Goal: Task Accomplishment & Management: Use online tool/utility

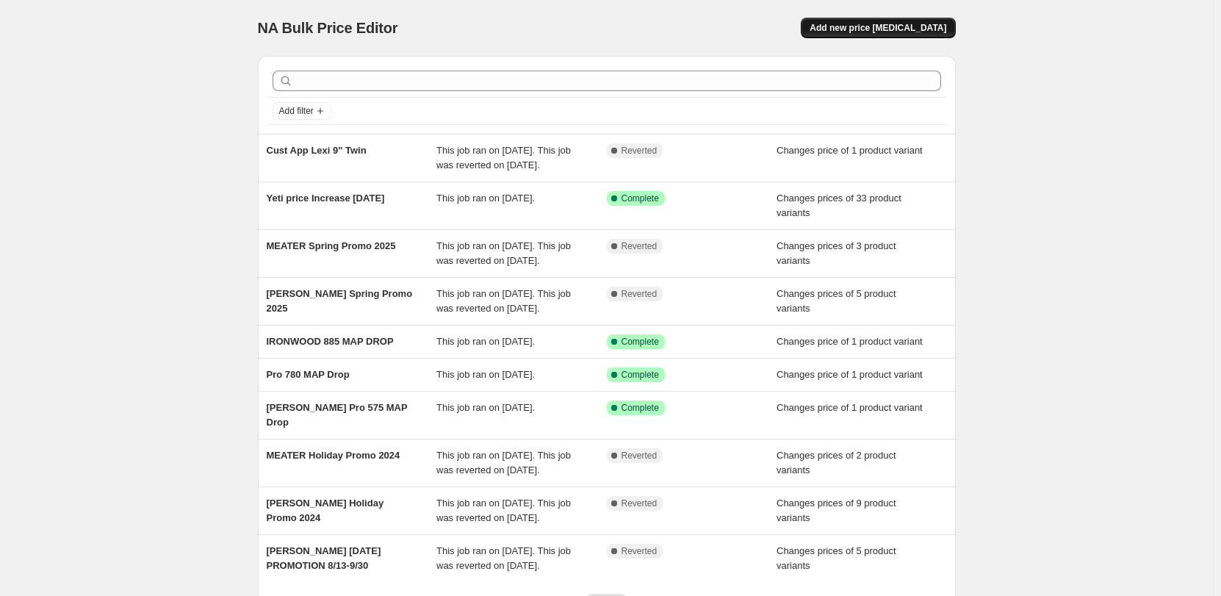
click at [904, 26] on span "Add new price change job" at bounding box center [878, 28] width 137 height 12
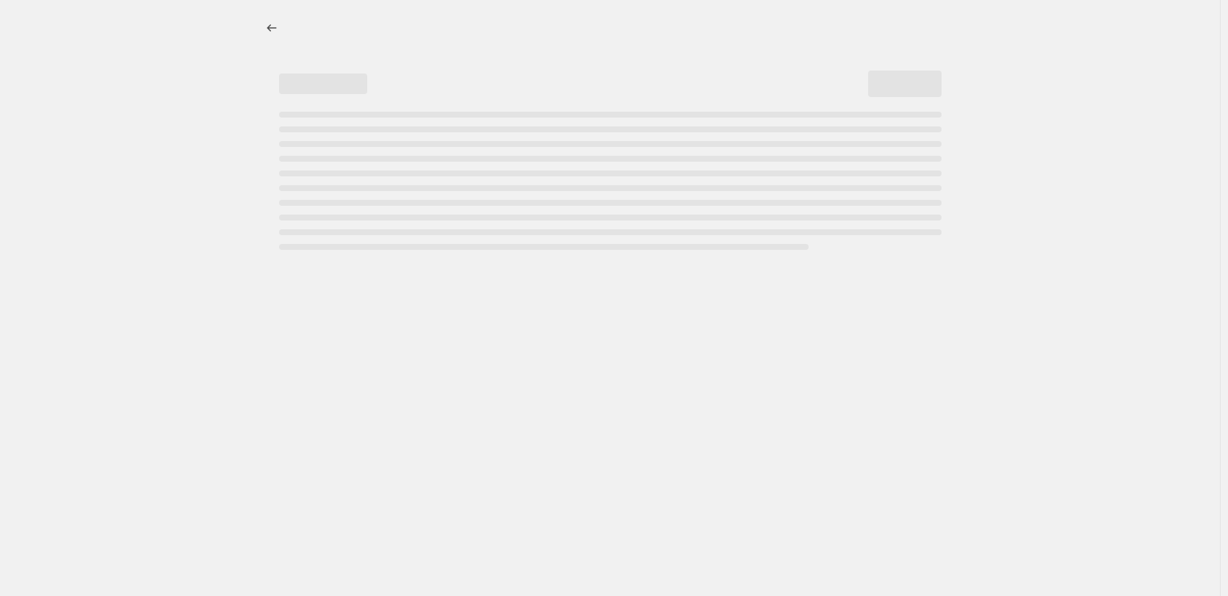
select select "percentage"
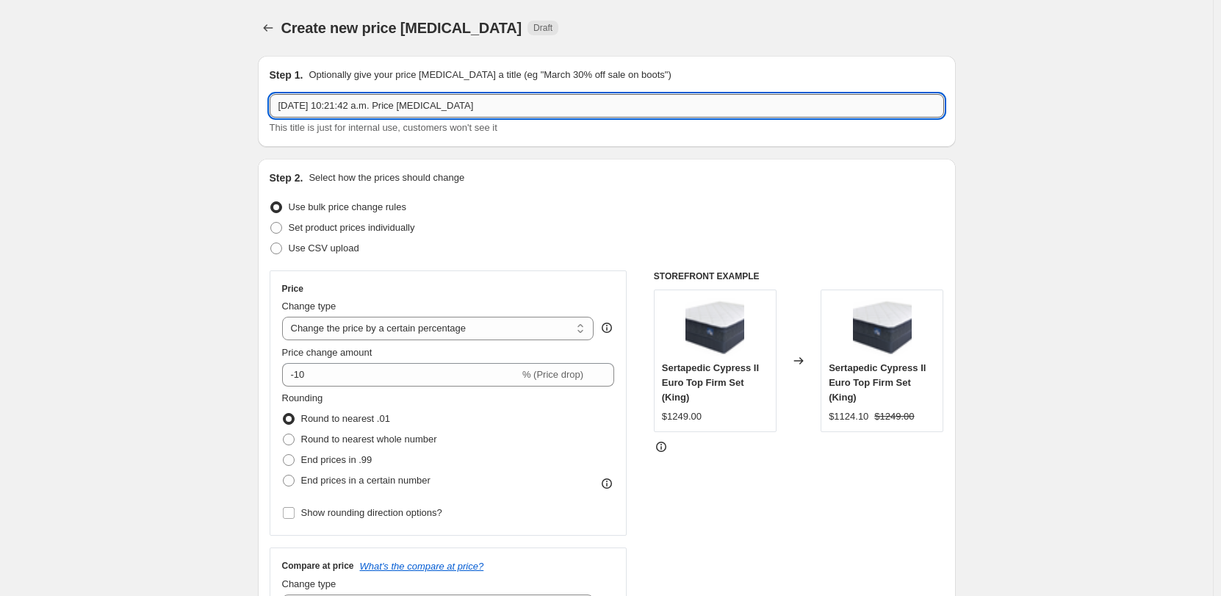
click at [458, 101] on input "Aug 21, 2025, 10:21:42 a.m. Price change job" at bounding box center [607, 106] width 674 height 24
click at [433, 108] on input "Aug 21, 2025, 10:21:42 a.m. Price change jTob" at bounding box center [607, 106] width 674 height 24
type input "Traeger Labour Day 2025"
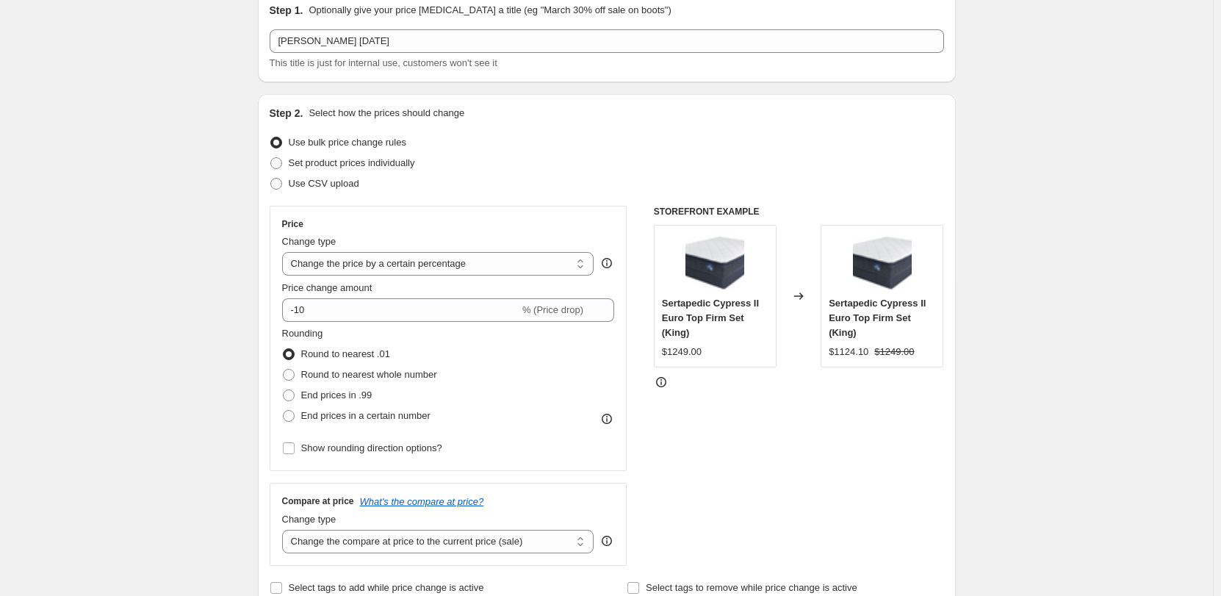
scroll to position [73, 0]
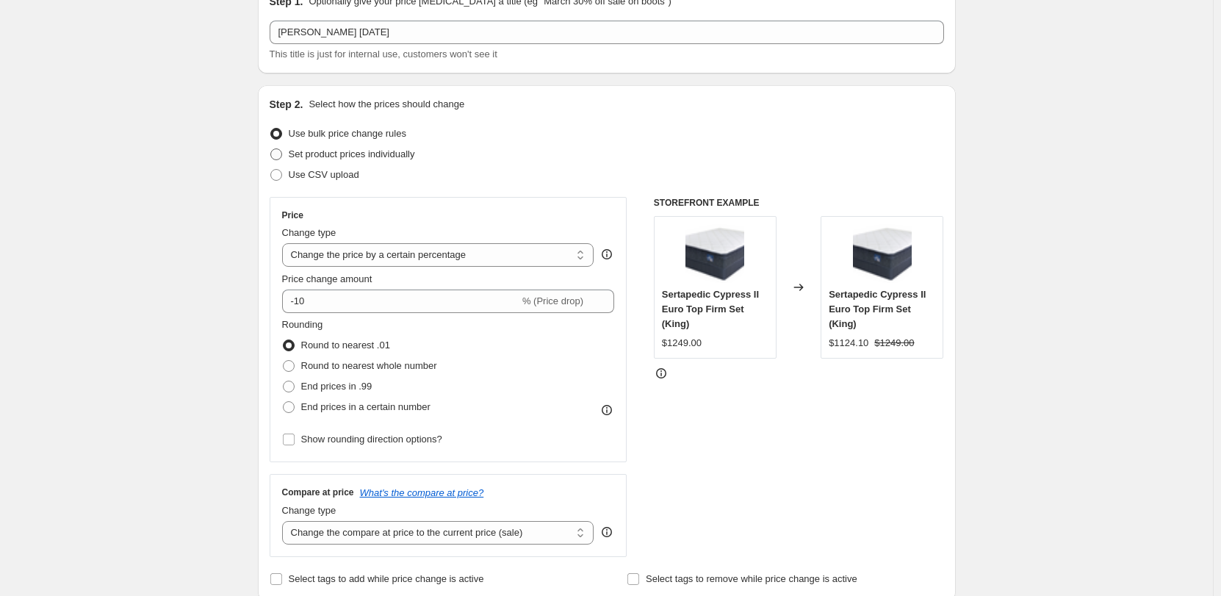
click at [324, 153] on span "Set product prices individually" at bounding box center [352, 153] width 126 height 11
click at [271, 149] on input "Set product prices individually" at bounding box center [270, 148] width 1 height 1
radio input "true"
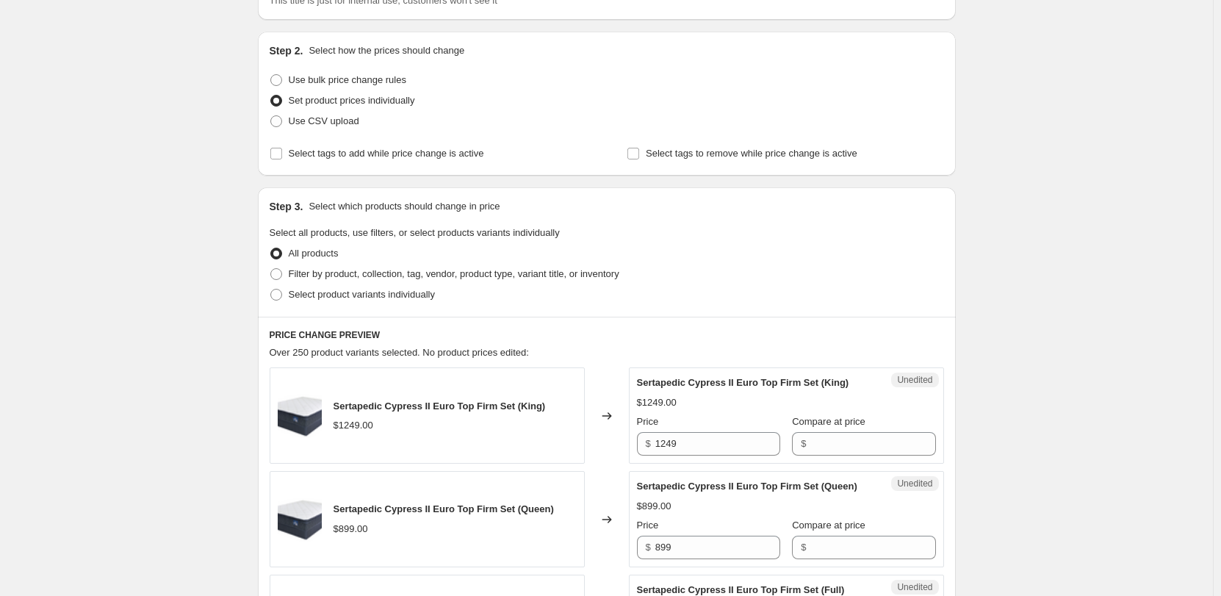
scroll to position [147, 0]
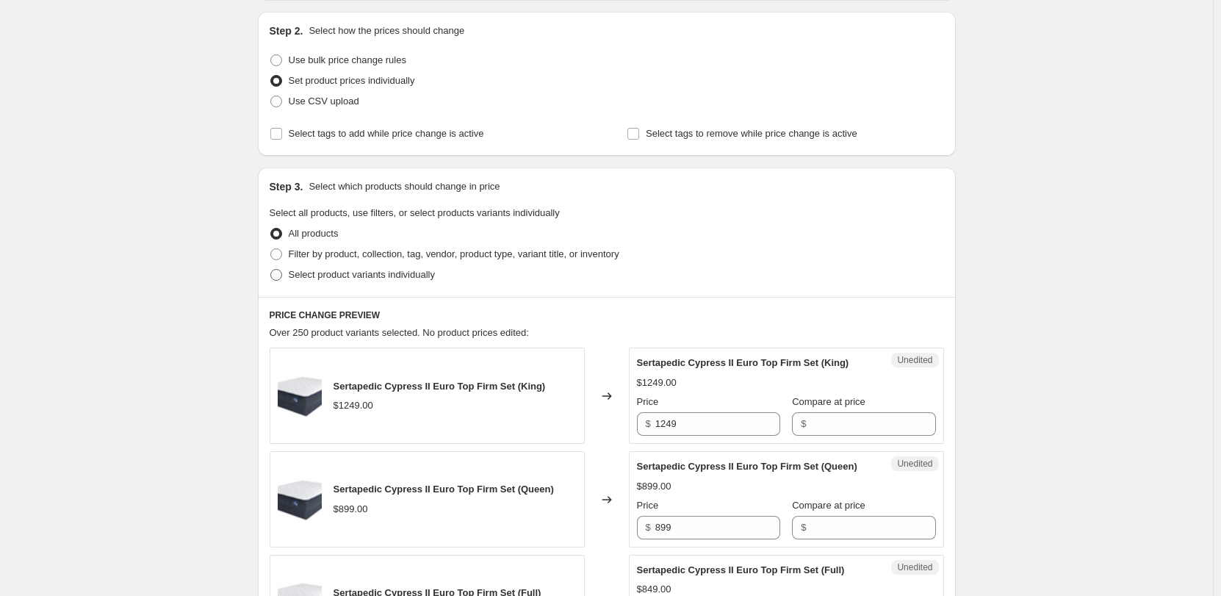
click at [345, 276] on span "Select product variants individually" at bounding box center [362, 274] width 146 height 11
click at [271, 270] on input "Select product variants individually" at bounding box center [270, 269] width 1 height 1
radio input "true"
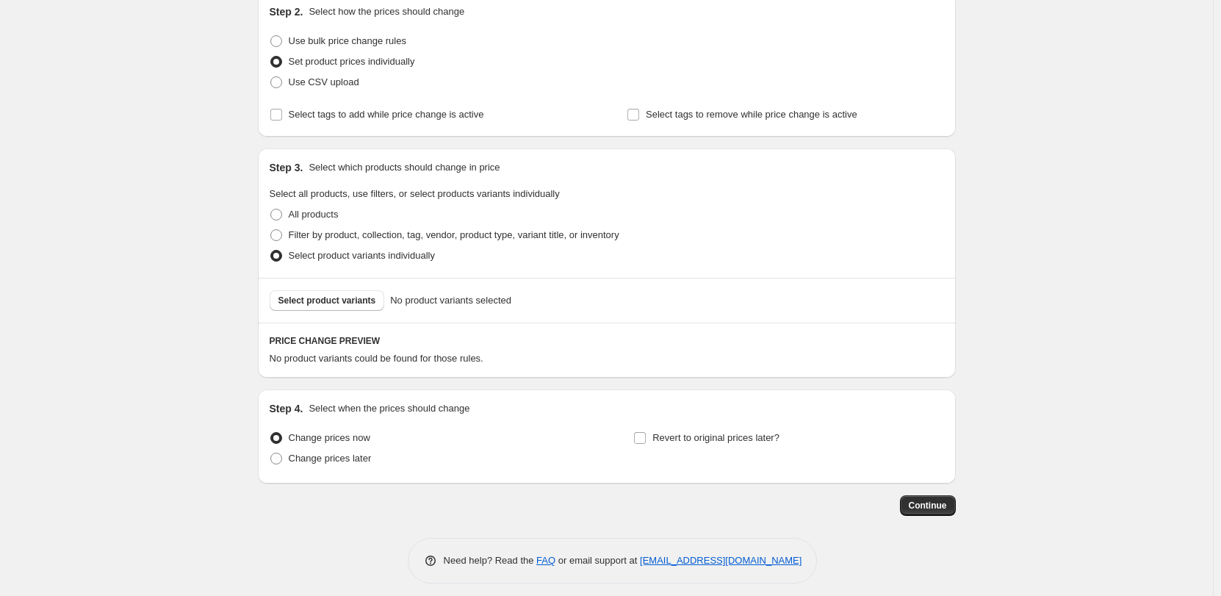
scroll to position [176, 0]
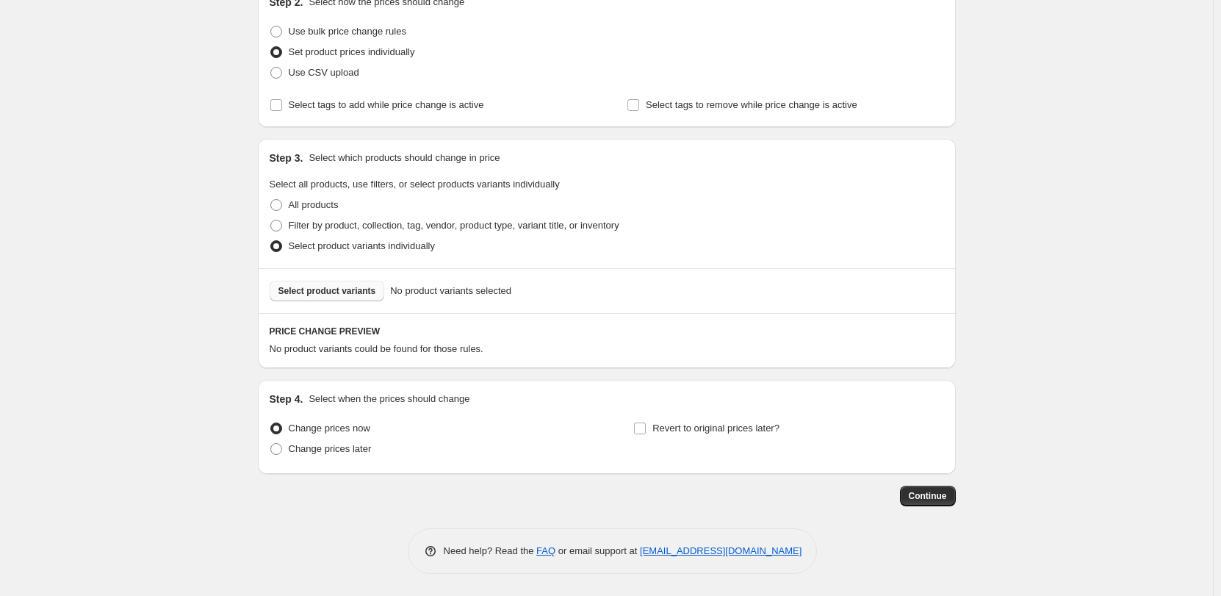
click at [345, 289] on span "Select product variants" at bounding box center [327, 291] width 98 height 12
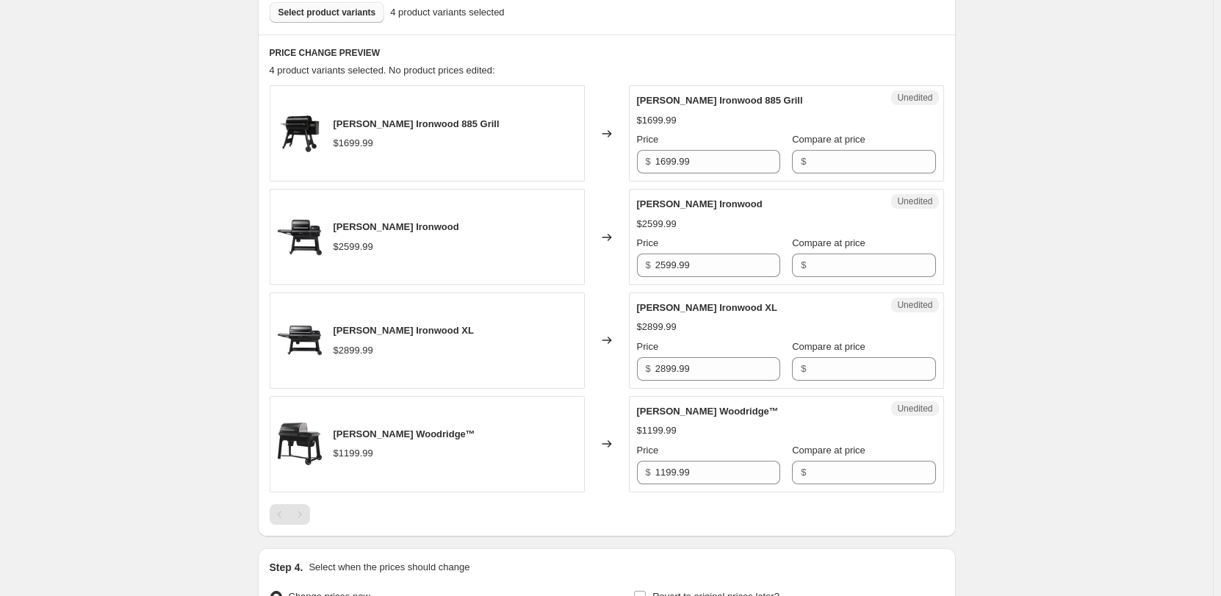
scroll to position [29, 0]
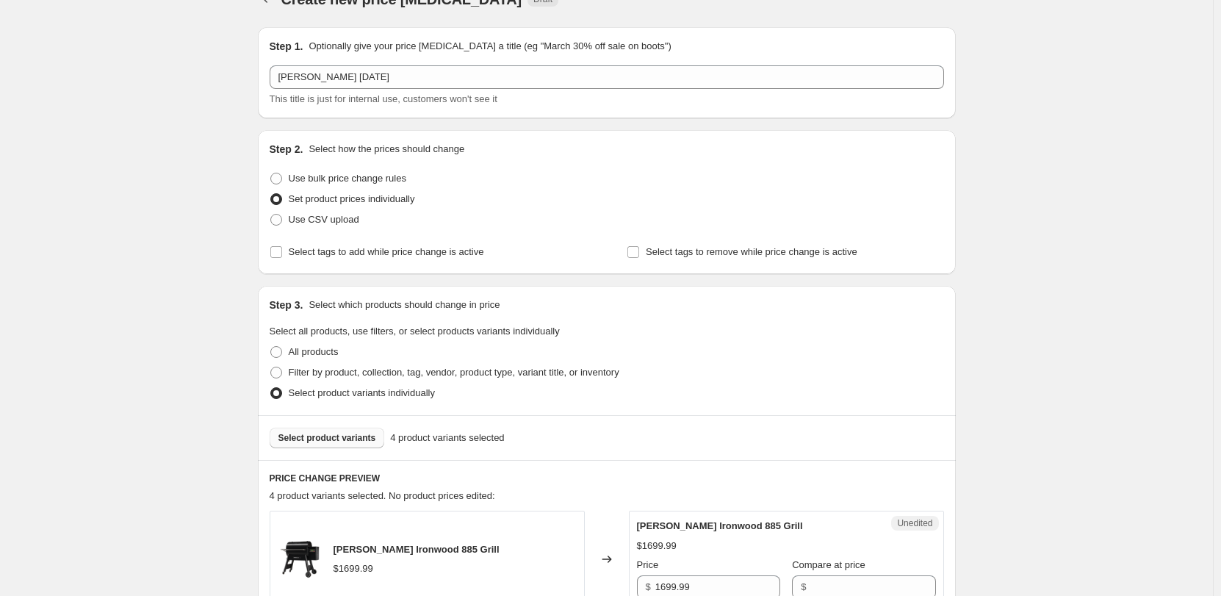
click at [325, 440] on span "Select product variants" at bounding box center [327, 438] width 98 height 12
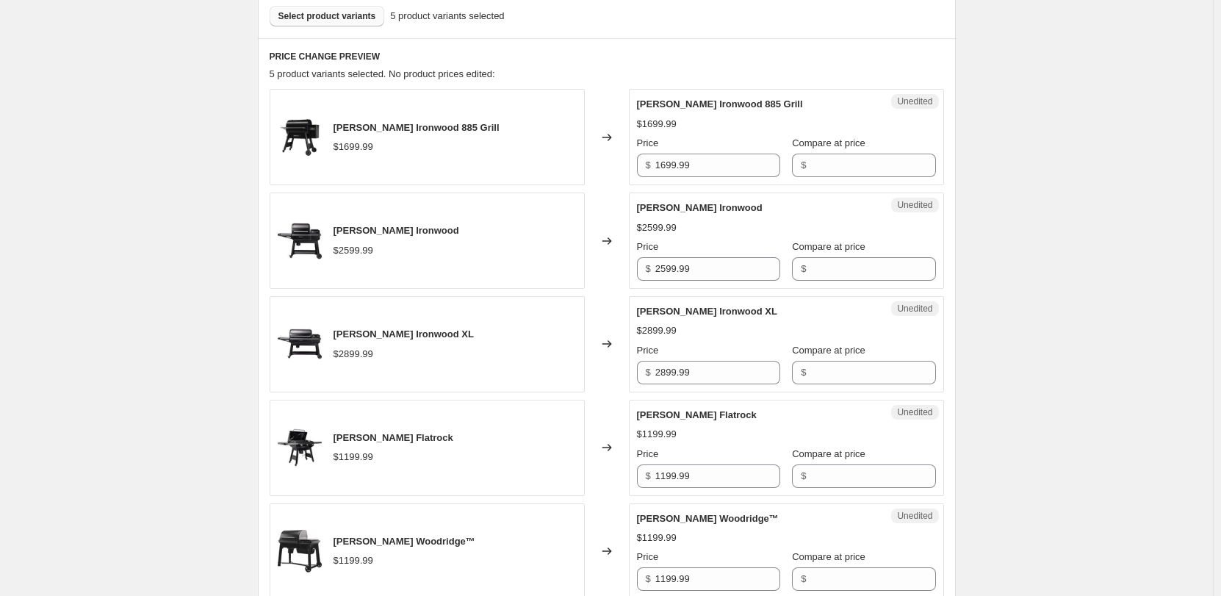
scroll to position [469, 0]
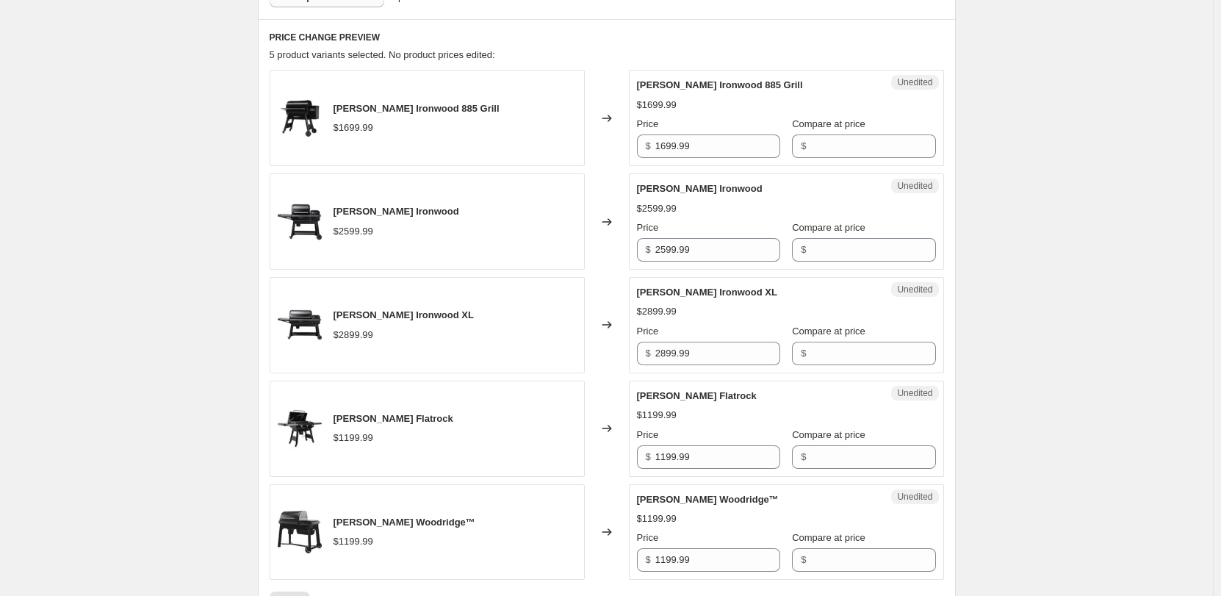
click at [990, 175] on div "Create new price change job. This page is ready Create new price change job Dra…" at bounding box center [606, 191] width 1213 height 1321
click at [984, 109] on div "Create new price change job. This page is ready Create new price change job Dra…" at bounding box center [606, 191] width 1213 height 1321
click at [1052, 142] on div "Create new price change job. This page is ready Create new price change job Dra…" at bounding box center [606, 191] width 1213 height 1321
click at [228, 221] on div "Create new price change job. This page is ready Create new price change job Dra…" at bounding box center [606, 191] width 1213 height 1321
click at [1076, 168] on div "Create new price change job. This page is ready Create new price change job Dra…" at bounding box center [606, 191] width 1213 height 1321
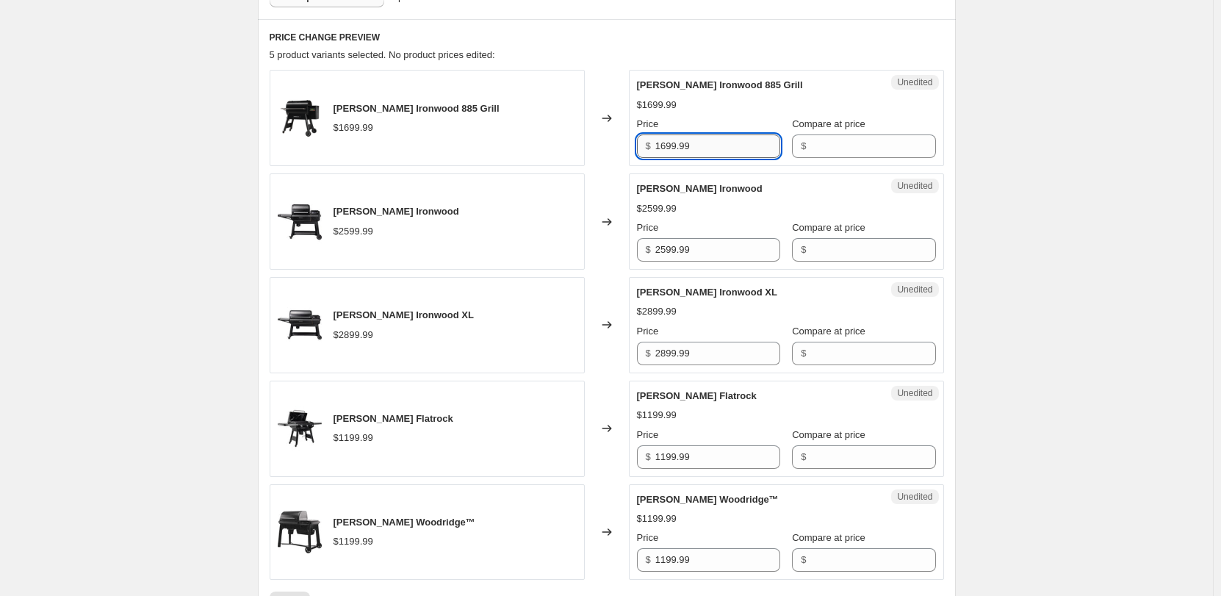
click at [729, 143] on input "1699.99" at bounding box center [717, 146] width 125 height 24
drag, startPoint x: 681, startPoint y: 139, endPoint x: 602, endPoint y: 140, distance: 79.4
click at [602, 140] on div "Traeger Ironwood 885 Grill $1699.99 Changed to Unedited Traeger Ironwood 885 Gr…" at bounding box center [607, 118] width 674 height 96
click at [854, 148] on input "Compare at price" at bounding box center [872, 146] width 125 height 24
paste input "1699.99"
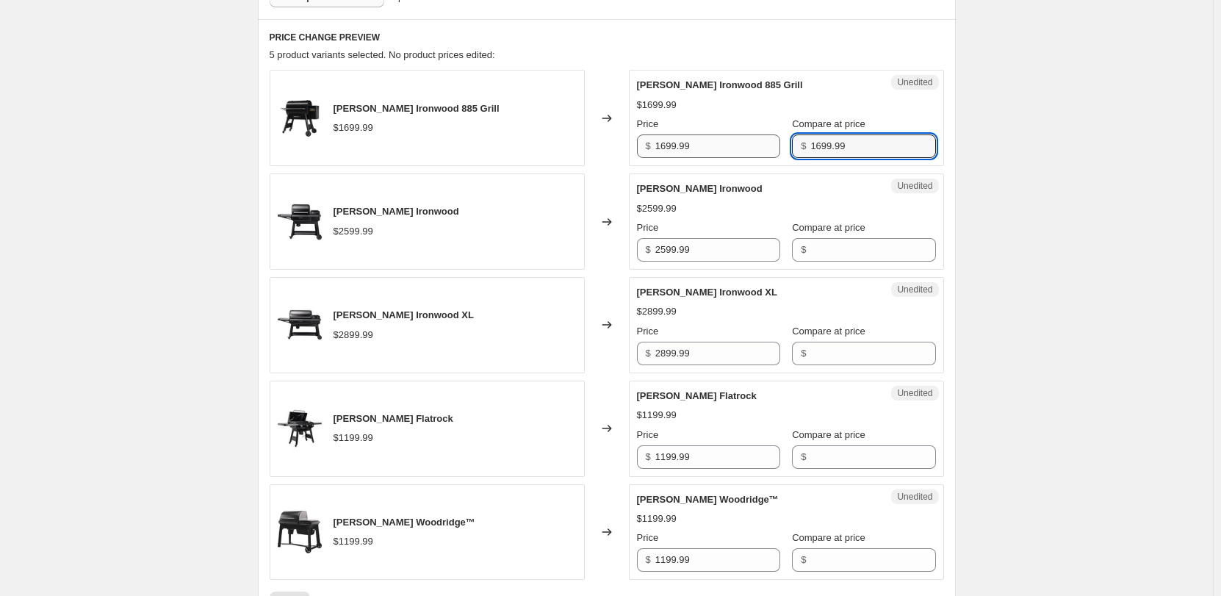
type input "1699.99"
click at [692, 148] on input "1699.99" at bounding box center [717, 146] width 125 height 24
click at [669, 145] on input "1699.99" at bounding box center [717, 146] width 125 height 24
type input "1599.99"
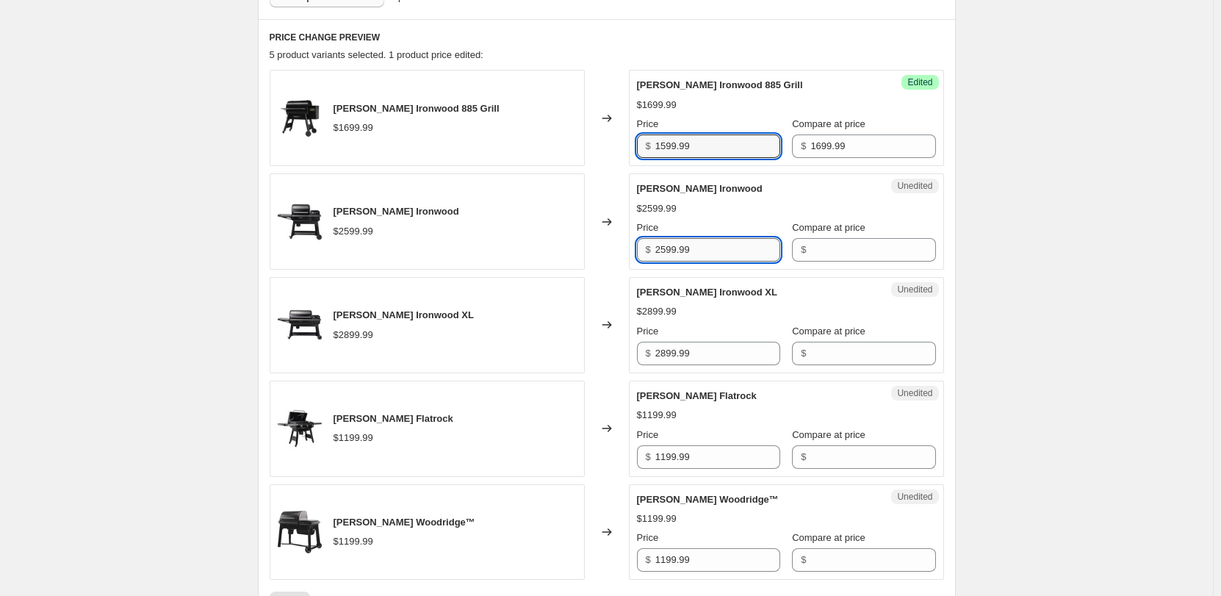
click at [721, 259] on input "2599.99" at bounding box center [717, 250] width 125 height 24
drag, startPoint x: 710, startPoint y: 246, endPoint x: 615, endPoint y: 258, distance: 95.5
click at [615, 258] on div "Traeger Ironwood $2599.99 Changed to Unedited Traeger Ironwood $2599.99 Price $…" at bounding box center [607, 221] width 674 height 96
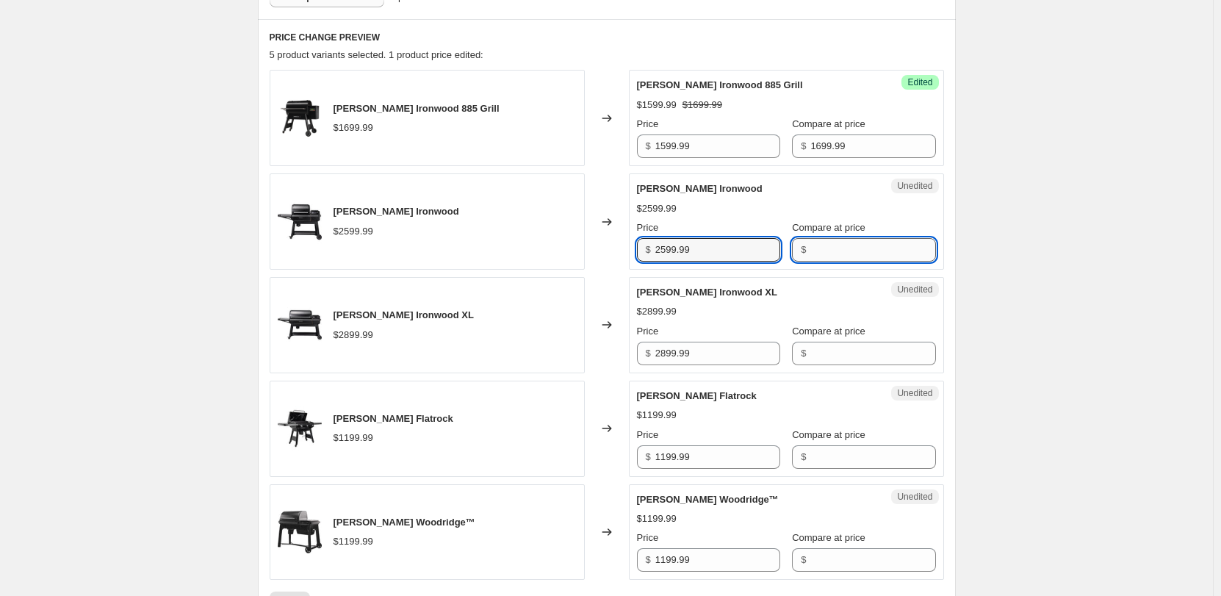
click at [853, 253] on input "Compare at price" at bounding box center [872, 250] width 125 height 24
paste input "2599.99"
type input "2599.99"
click at [702, 254] on input "2599.99" at bounding box center [717, 250] width 125 height 24
drag, startPoint x: 706, startPoint y: 252, endPoint x: 588, endPoint y: 238, distance: 118.4
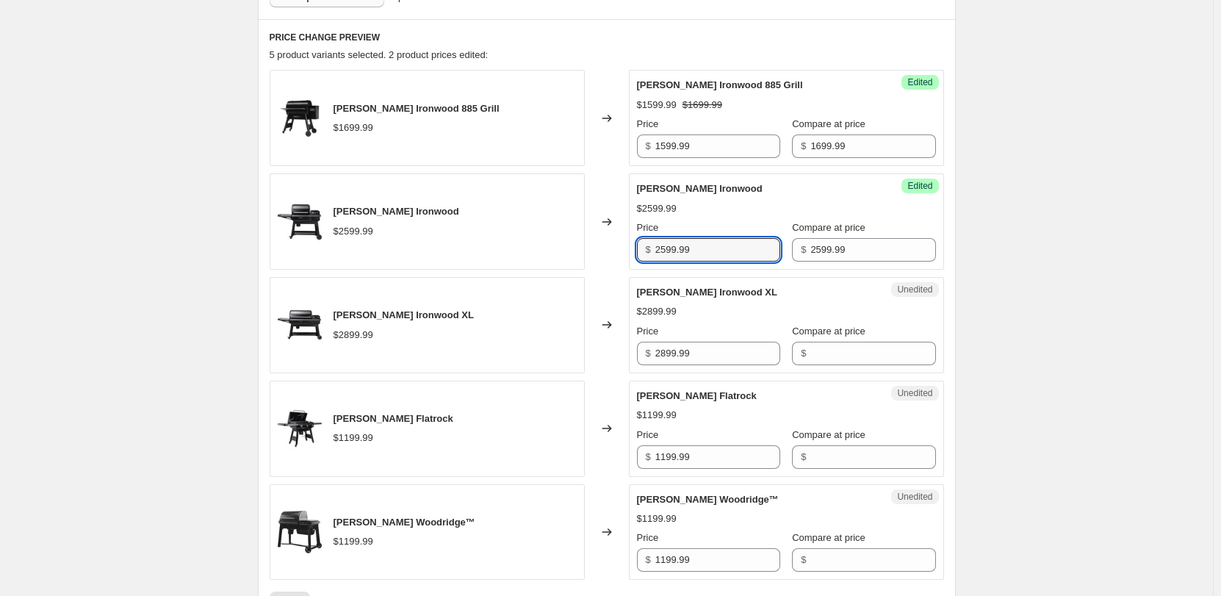
click at [588, 241] on div "Traeger Ironwood $2599.99 Changed to Success Edited Traeger Ironwood $2599.99 P…" at bounding box center [607, 221] width 674 height 96
type input "2399.99"
click at [693, 362] on input "2899.99" at bounding box center [717, 354] width 125 height 24
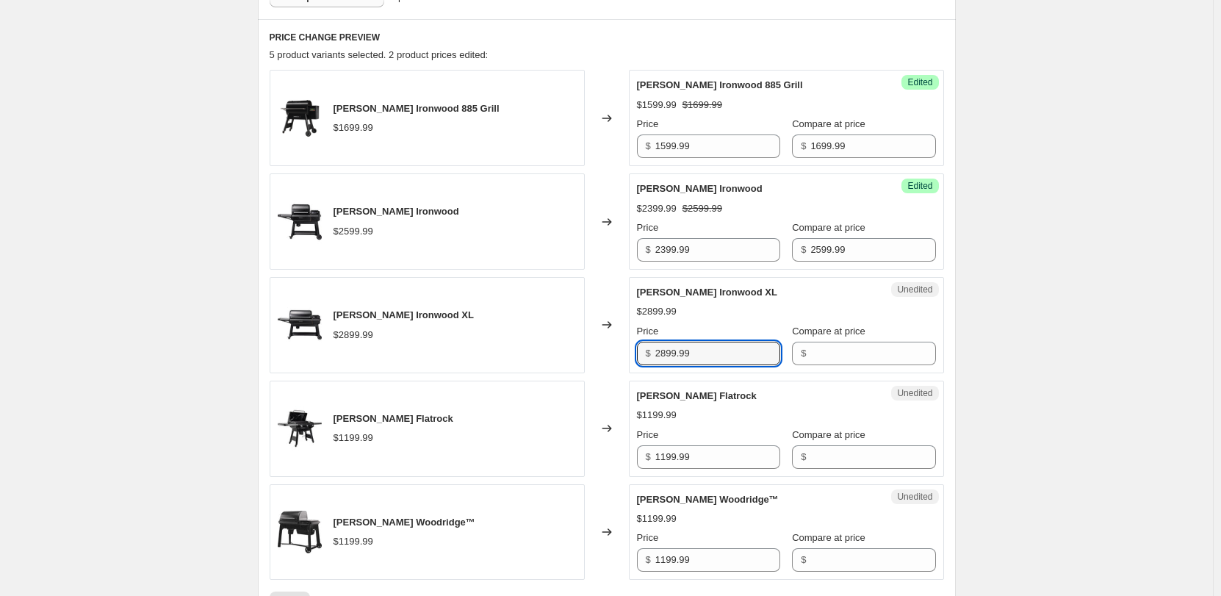
drag, startPoint x: 716, startPoint y: 355, endPoint x: 561, endPoint y: 339, distance: 156.5
click at [561, 339] on div "Traeger Ironwood XL $2899.99 Changed to Unedited Traeger Ironwood XL $2899.99 P…" at bounding box center [607, 325] width 674 height 96
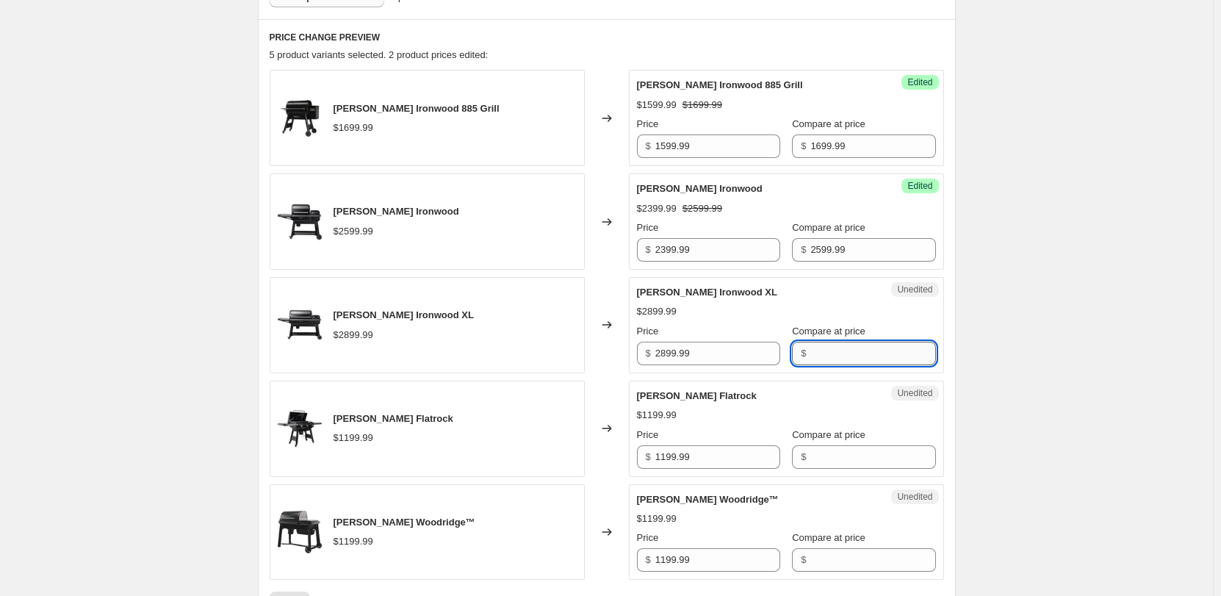
click at [820, 350] on input "Compare at price" at bounding box center [872, 354] width 125 height 24
paste input "2899.99"
type input "2899.99"
click at [721, 348] on input "2899.99" at bounding box center [717, 354] width 125 height 24
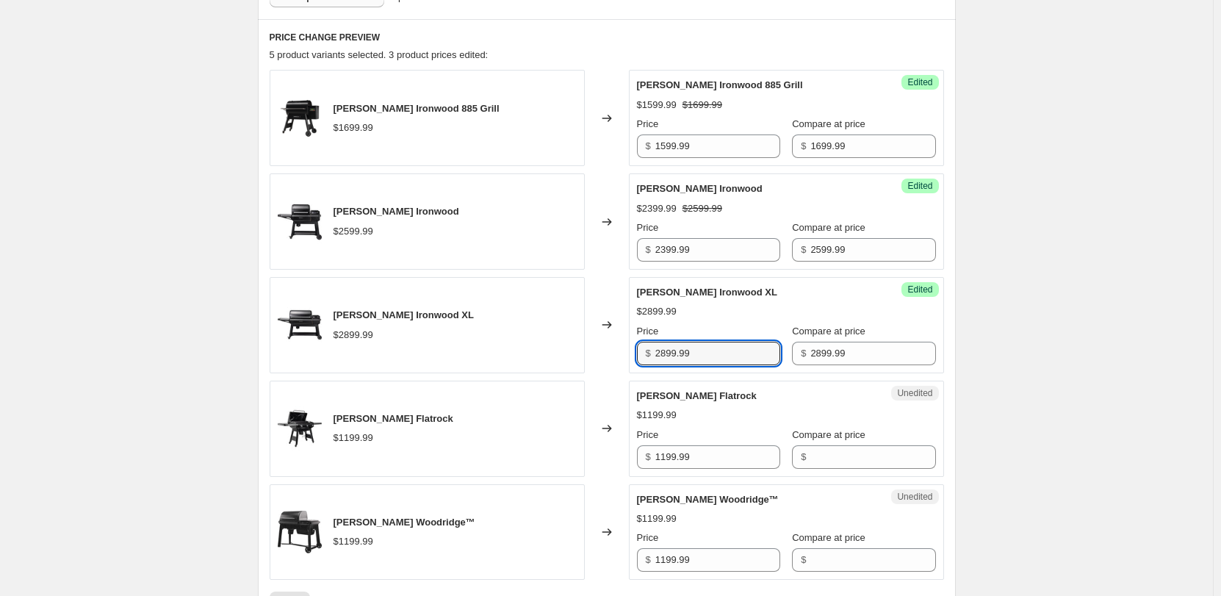
drag, startPoint x: 705, startPoint y: 356, endPoint x: 558, endPoint y: 347, distance: 147.9
click at [558, 347] on div "Traeger Ironwood XL $2899.99 Changed to Success Edited Traeger Ironwood XL $289…" at bounding box center [607, 325] width 674 height 96
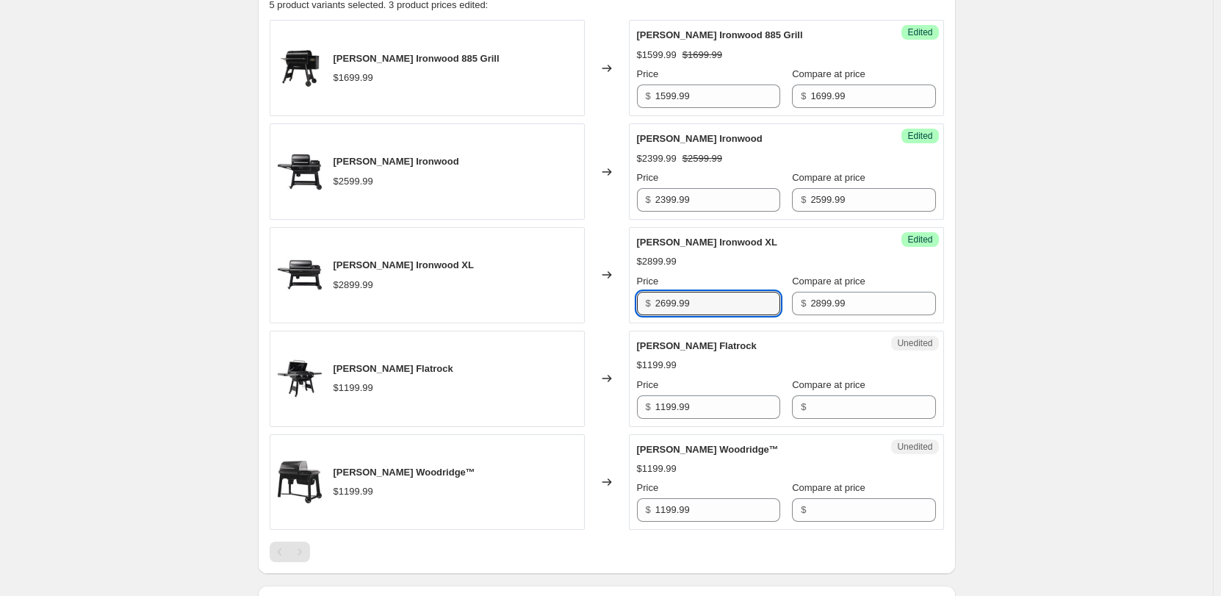
scroll to position [543, 0]
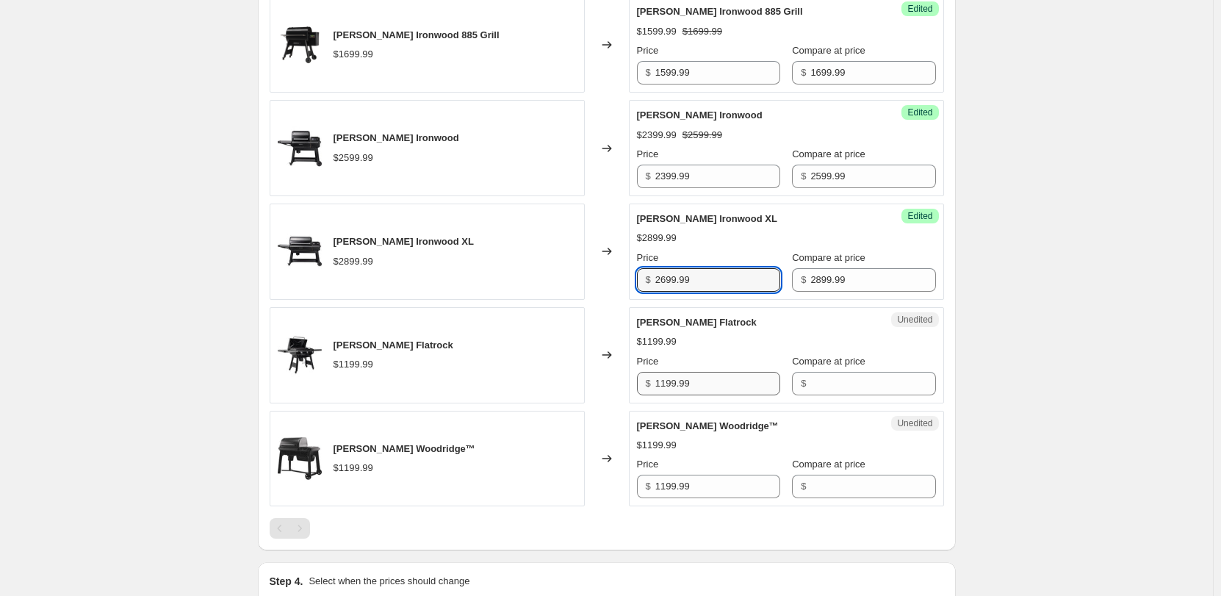
type input "2699.99"
click at [704, 384] on input "1199.99" at bounding box center [717, 384] width 125 height 24
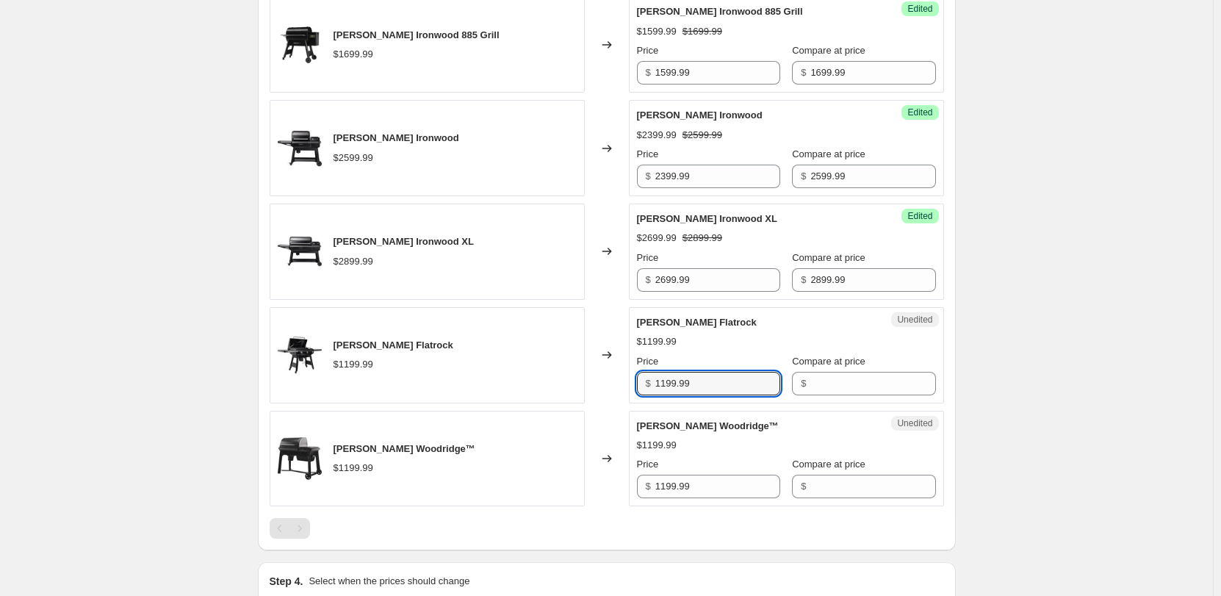
drag, startPoint x: 608, startPoint y: 361, endPoint x: 574, endPoint y: 360, distance: 33.8
click at [574, 360] on div "Traeger Flatrock $1199.99 Changed to Unedited Traeger Flatrock $1199.99 Price $…" at bounding box center [607, 355] width 674 height 96
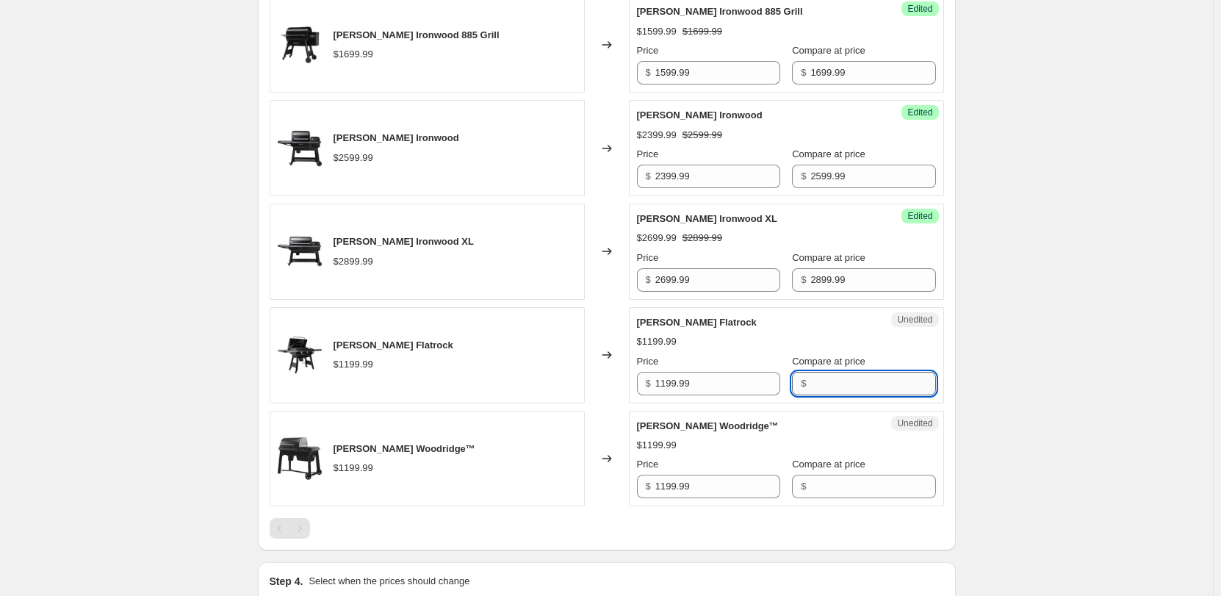
click at [862, 381] on input "Compare at price" at bounding box center [872, 384] width 125 height 24
paste input "1199.99"
type input "1199.99"
click at [719, 384] on input "1199.99" at bounding box center [717, 384] width 125 height 24
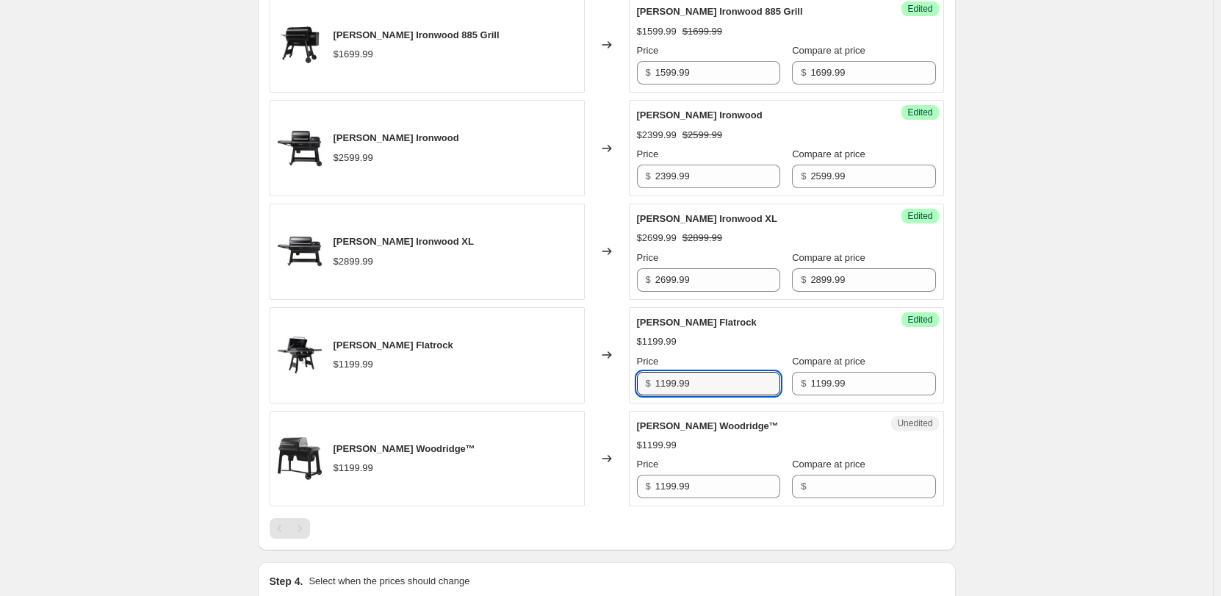
drag, startPoint x: 719, startPoint y: 384, endPoint x: 525, endPoint y: 379, distance: 193.3
click at [525, 379] on div "Traeger Flatrock $1199.99 Changed to Success Edited Traeger Flatrock $1199.99 P…" at bounding box center [607, 355] width 674 height 96
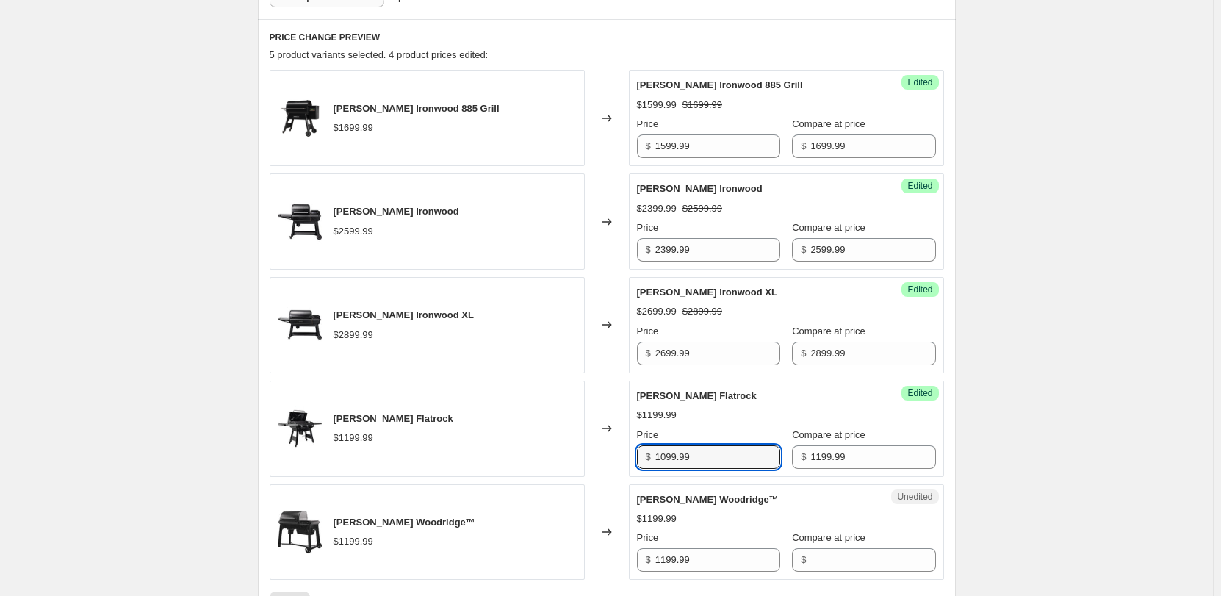
scroll to position [616, 0]
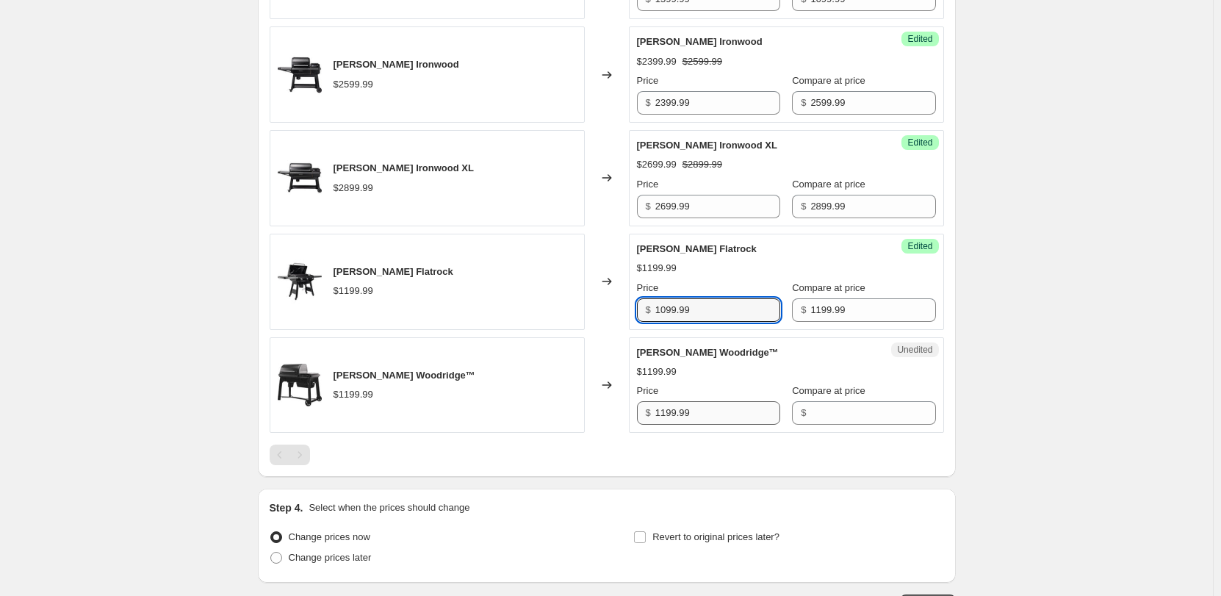
type input "1099.99"
click at [694, 419] on input "1199.99" at bounding box center [717, 413] width 125 height 24
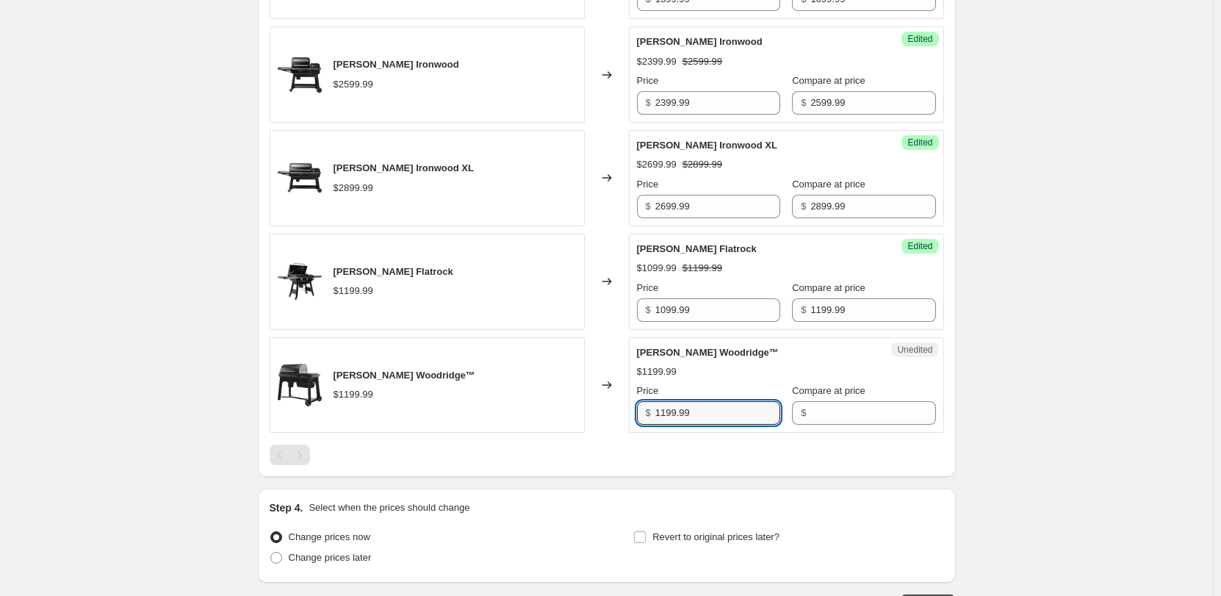
drag, startPoint x: 575, startPoint y: 390, endPoint x: 561, endPoint y: 389, distance: 13.2
click at [561, 389] on div "Traeger Woodridge™ $1199.99 Changed to Unedited Traeger Woodridge™ $1199.99 Pri…" at bounding box center [607, 385] width 674 height 96
click at [810, 417] on input "Compare at price" at bounding box center [872, 413] width 125 height 24
paste input "1199.99"
type input "1199.99"
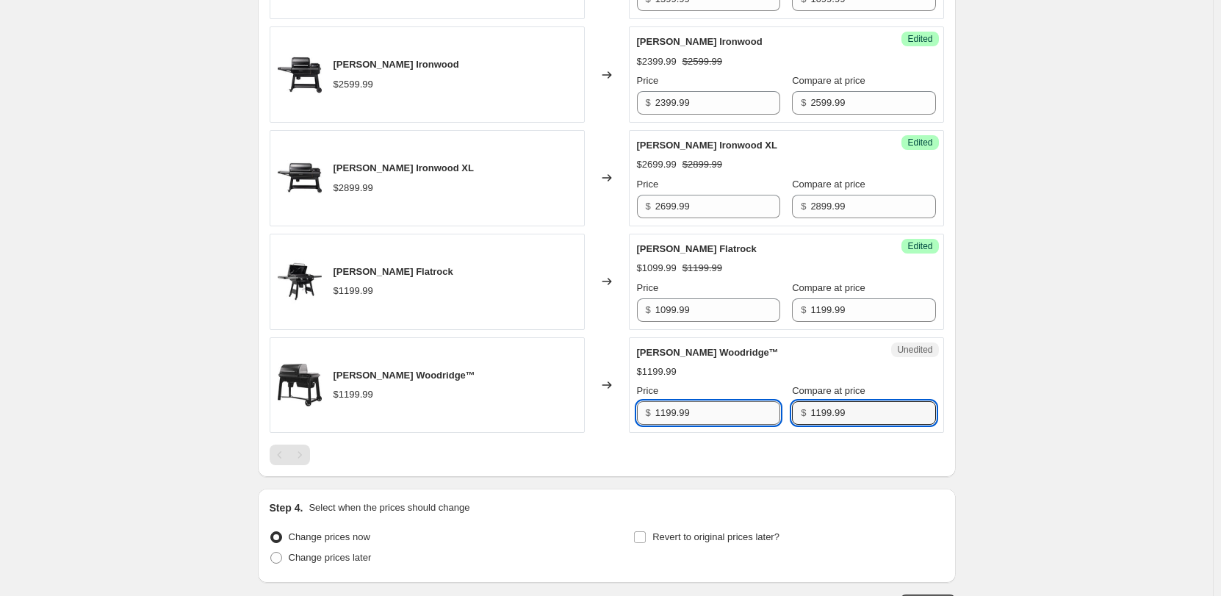
click at [708, 416] on input "1199.99" at bounding box center [717, 413] width 125 height 24
drag, startPoint x: 723, startPoint y: 418, endPoint x: 406, endPoint y: 378, distance: 320.0
click at [406, 378] on div "Traeger Woodridge™ $1199.99 Changed to Success Edited Traeger Woodridge™ $1199.…" at bounding box center [607, 385] width 674 height 96
type input "999.99"
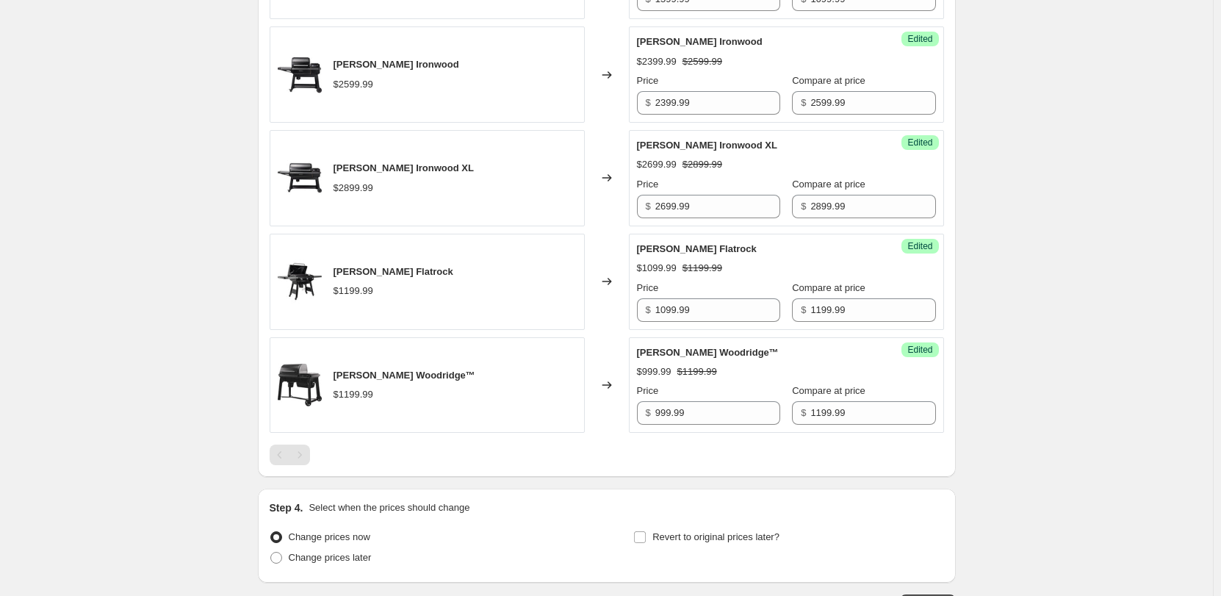
click at [201, 307] on div "Create new price change job. This page is ready Create new price change job Dra…" at bounding box center [606, 44] width 1213 height 1321
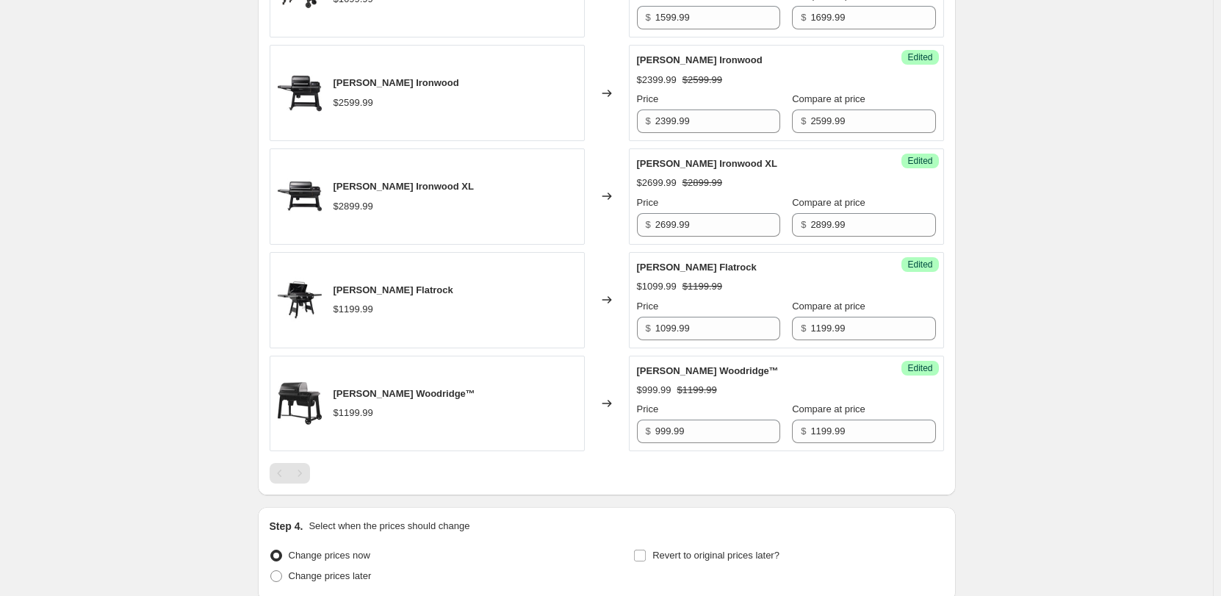
scroll to position [725, 0]
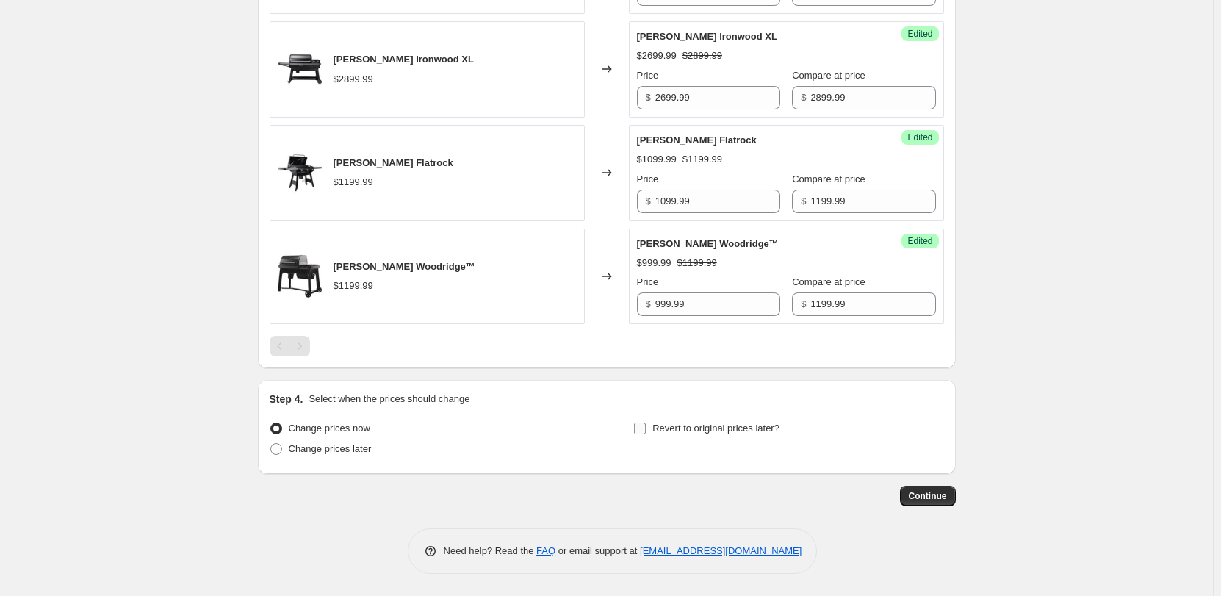
click at [736, 421] on span "Revert to original prices later?" at bounding box center [715, 428] width 127 height 15
click at [646, 422] on input "Revert to original prices later?" at bounding box center [640, 428] width 12 height 12
checkbox input "true"
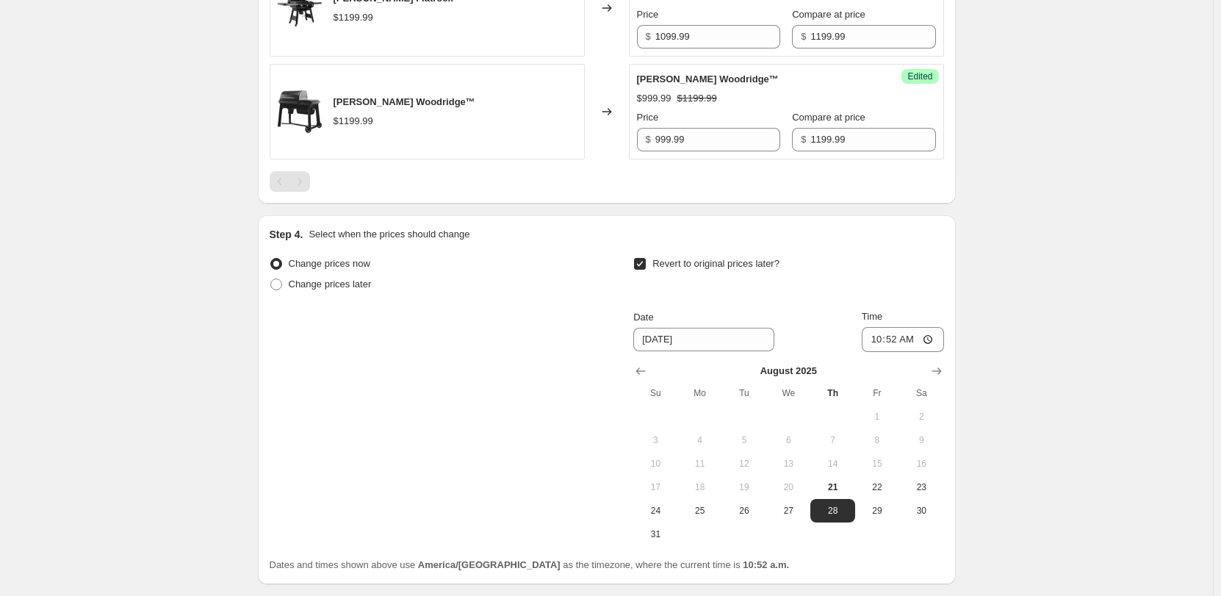
scroll to position [1000, 0]
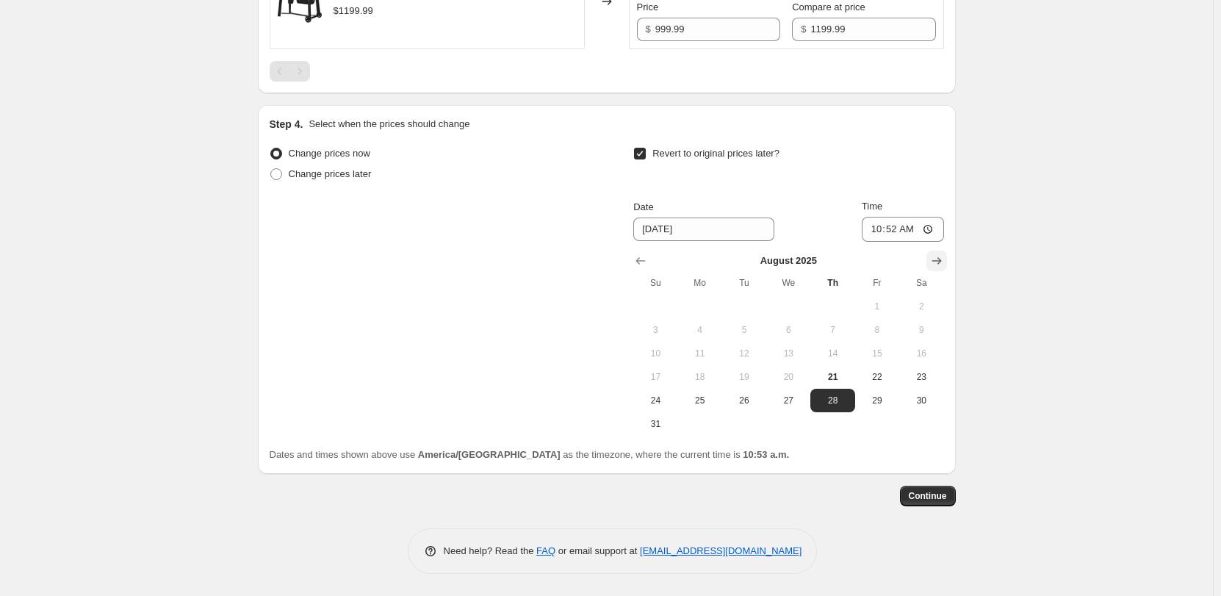
click at [939, 259] on icon "Show next month, September 2025" at bounding box center [936, 260] width 15 height 15
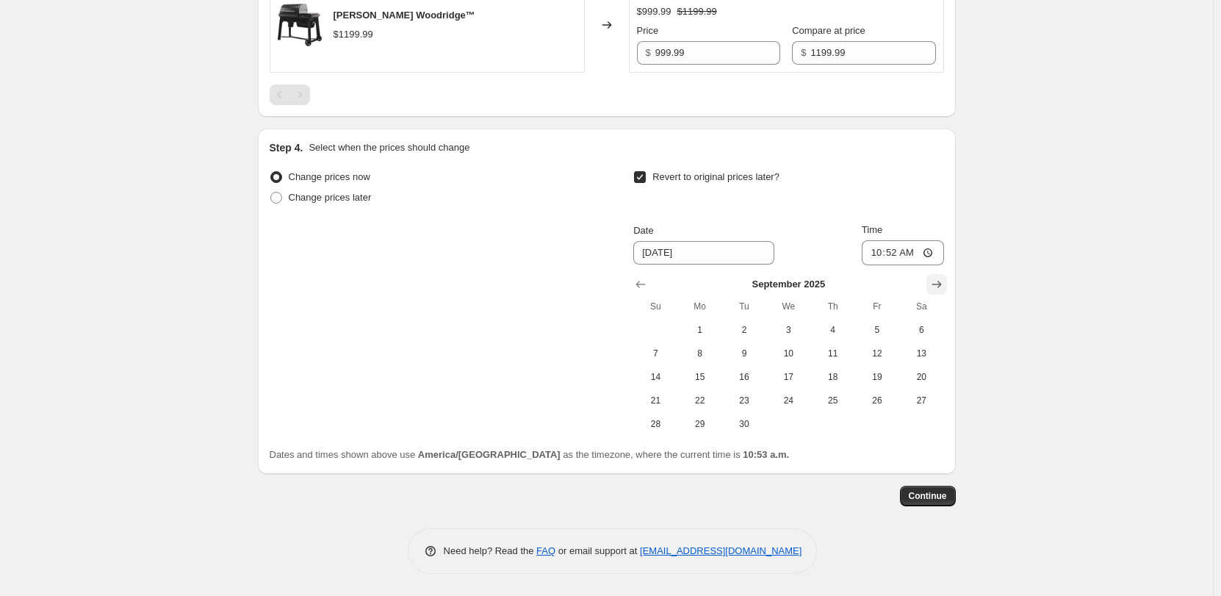
scroll to position [976, 0]
click at [844, 331] on span "4" at bounding box center [832, 330] width 32 height 12
type input "9/4/2025"
click at [877, 248] on input "10:52" at bounding box center [903, 252] width 82 height 25
type input "23:59"
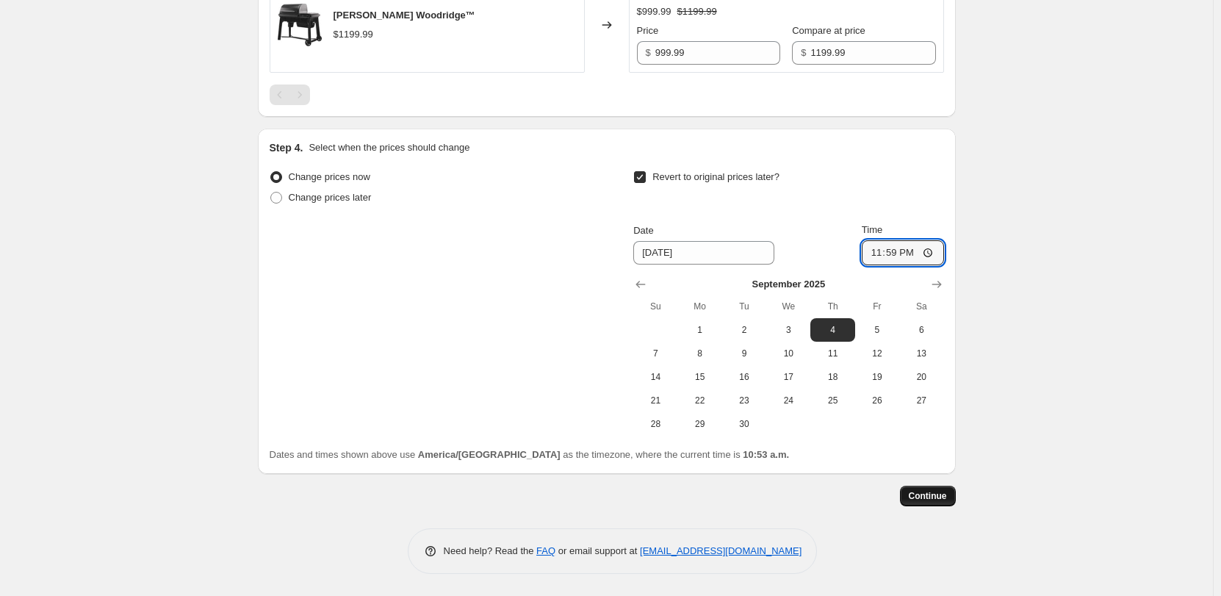
click at [928, 497] on span "Continue" at bounding box center [928, 496] width 38 height 12
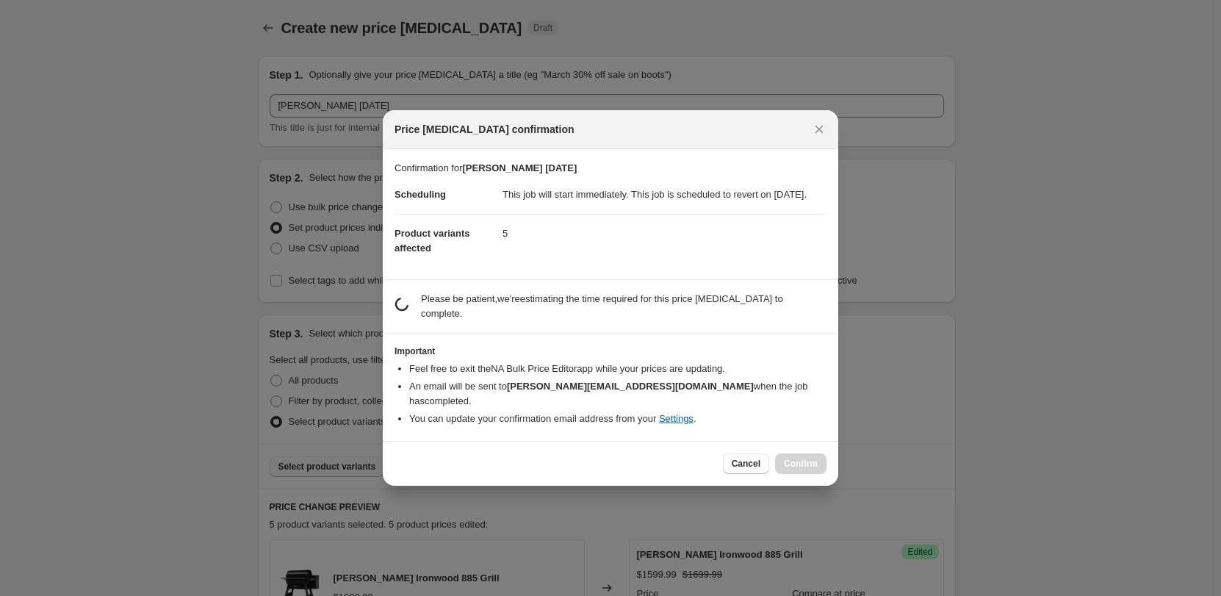
scroll to position [0, 0]
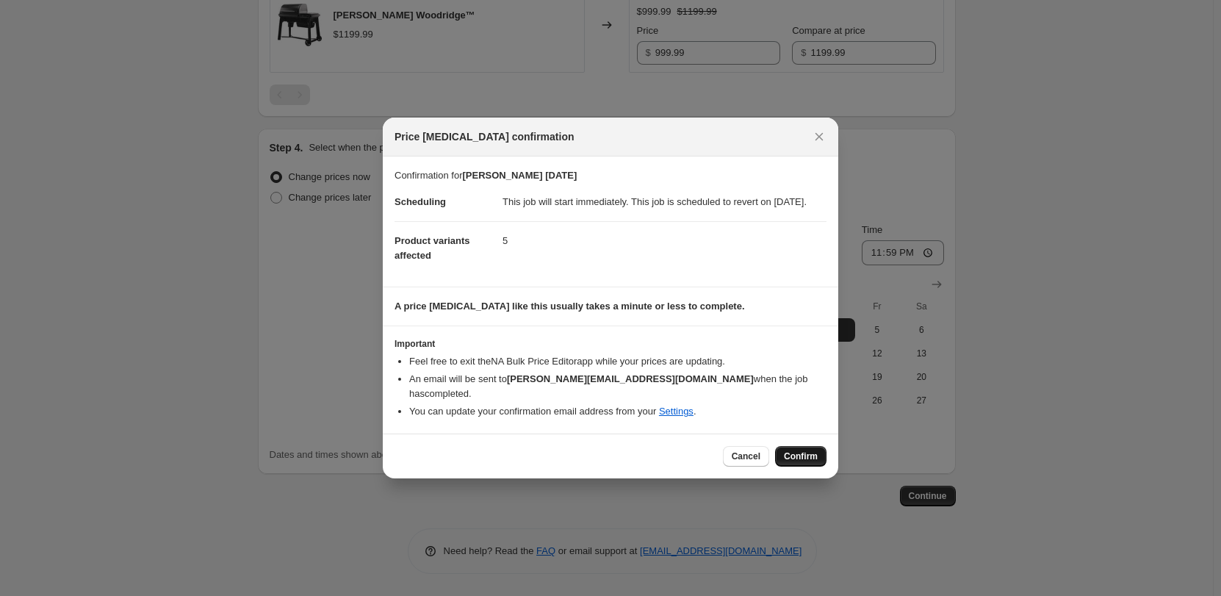
click at [804, 455] on span "Confirm" at bounding box center [801, 456] width 34 height 12
